Goal: Find specific page/section: Find specific page/section

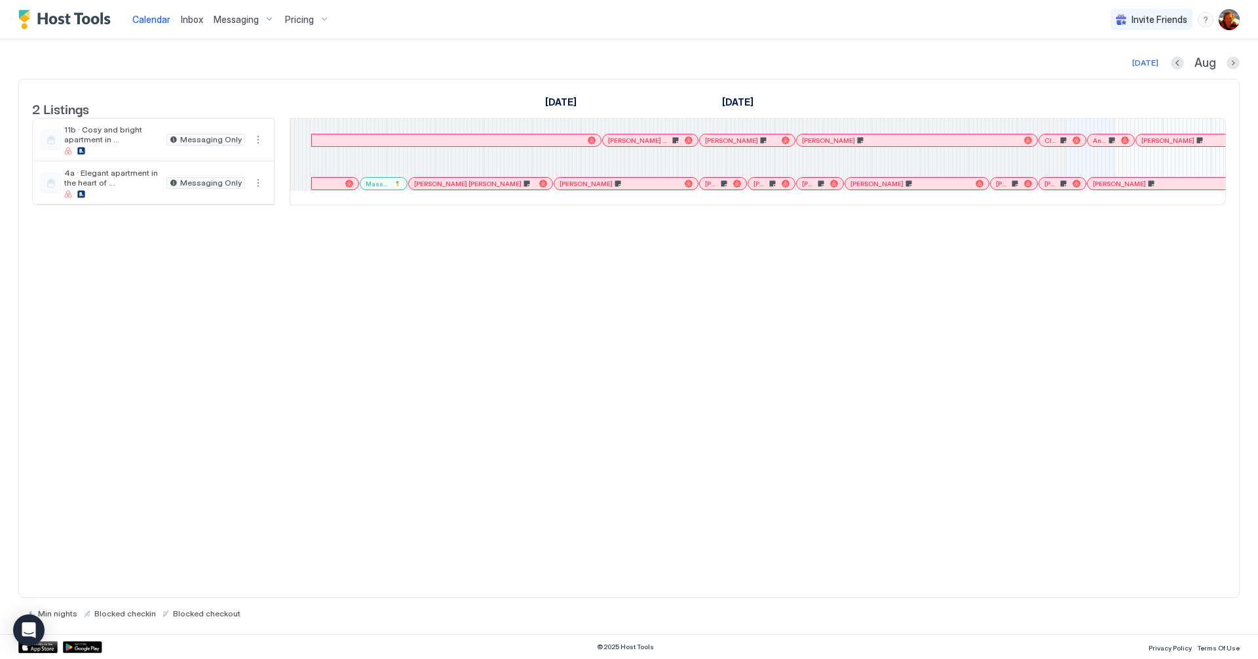
scroll to position [0, 728]
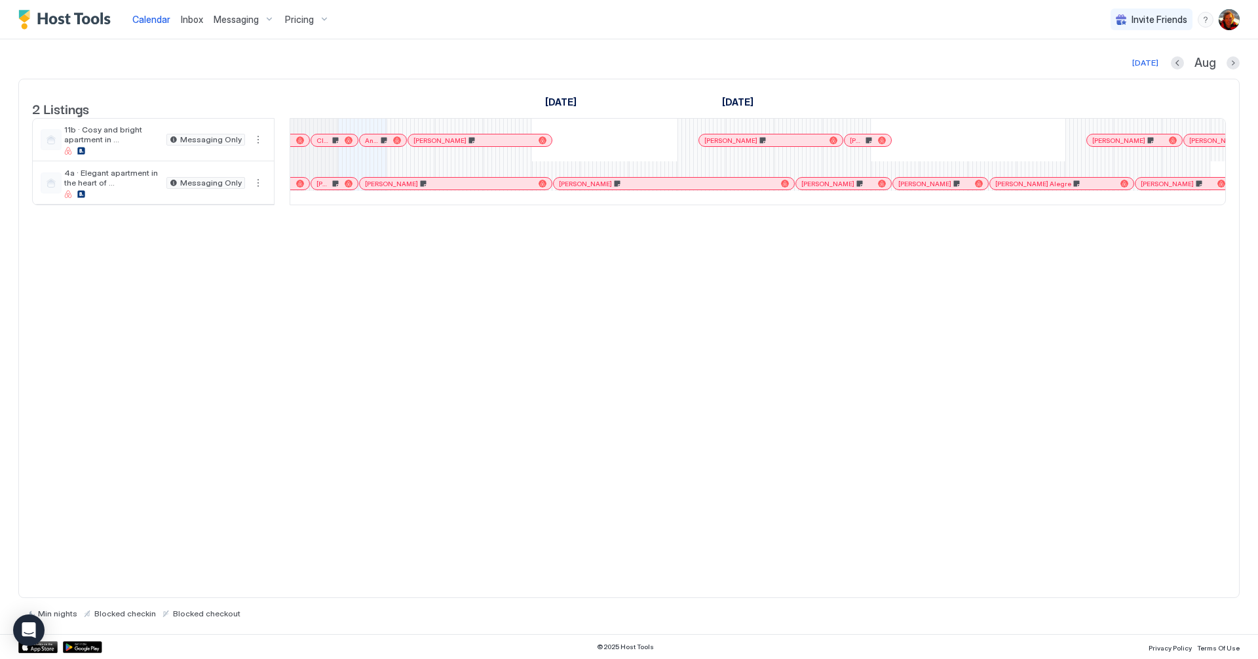
click at [332, 190] on link "[PERSON_NAME]" at bounding box center [335, 183] width 48 height 13
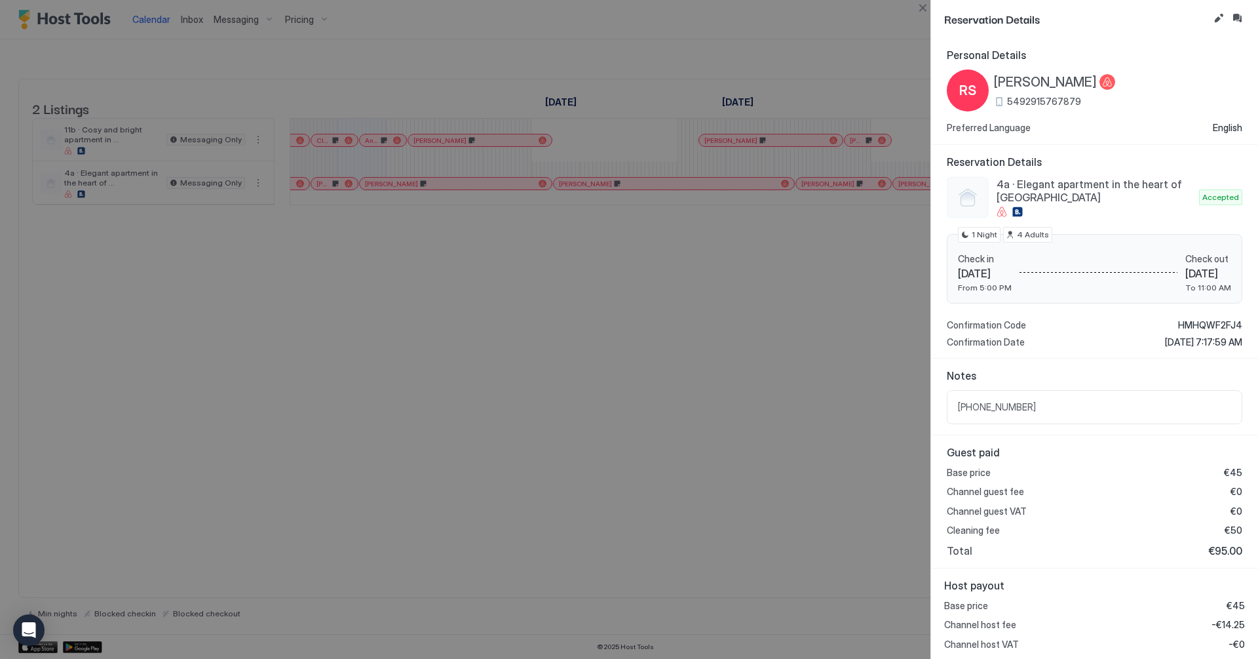
click at [474, 349] on div at bounding box center [629, 329] width 1258 height 659
click at [924, 12] on button "Close" at bounding box center [923, 8] width 16 height 16
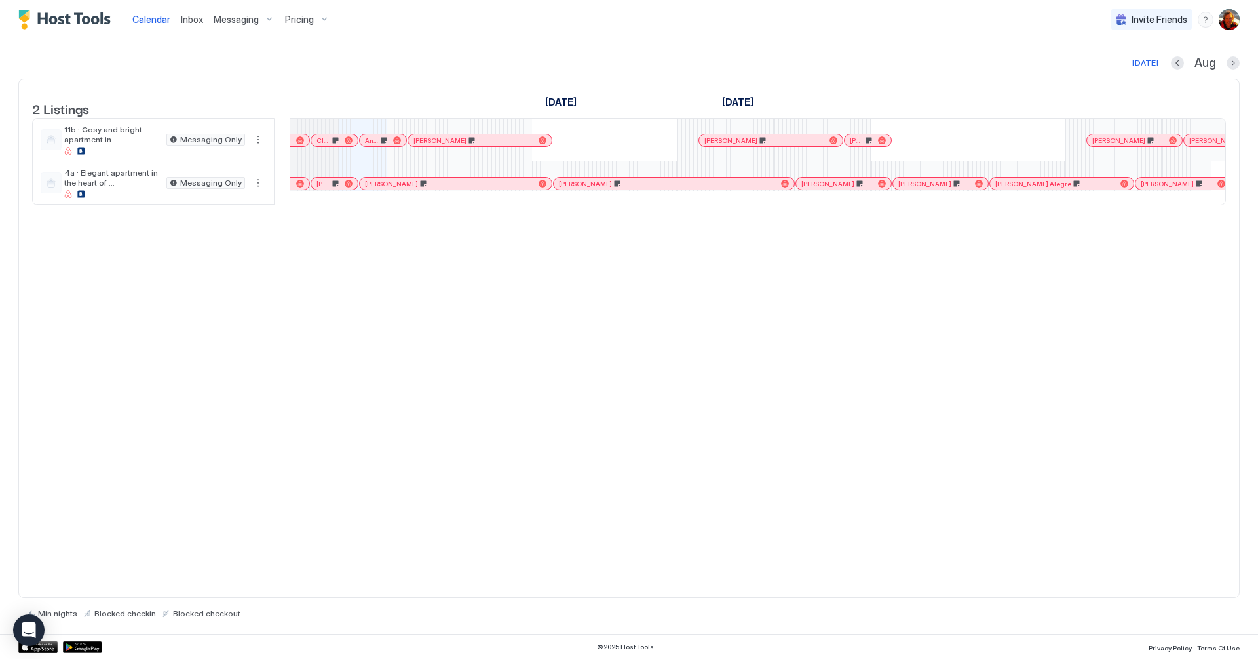
click at [424, 203] on div at bounding box center [411, 182] width 49 height 43
click at [427, 189] on div "[PERSON_NAME]" at bounding box center [456, 184] width 192 height 12
